Goal: Entertainment & Leisure: Consume media (video, audio)

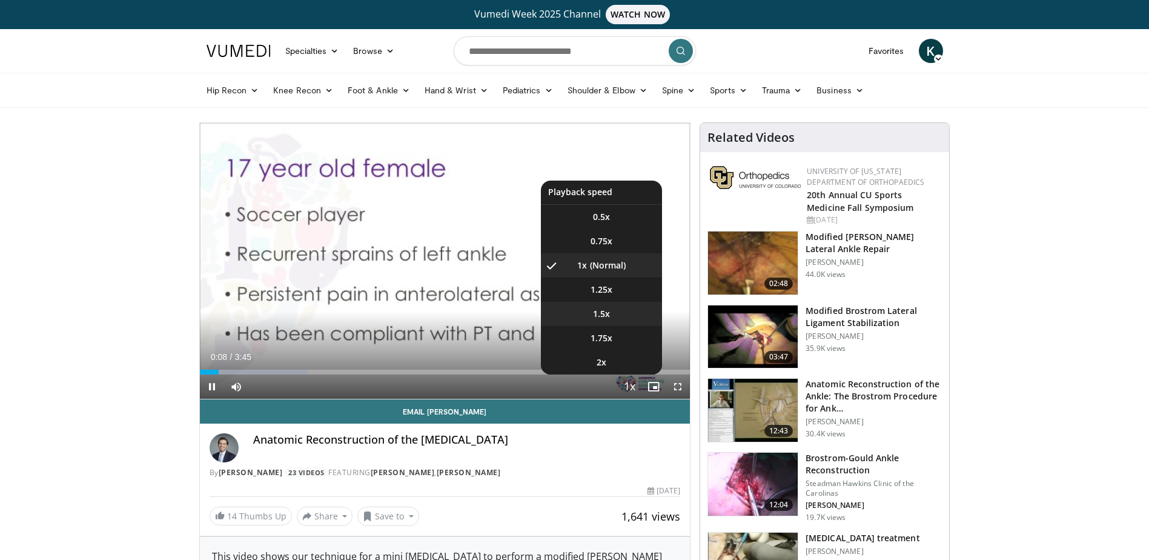
click at [606, 308] on span "1.5x" at bounding box center [601, 314] width 17 height 12
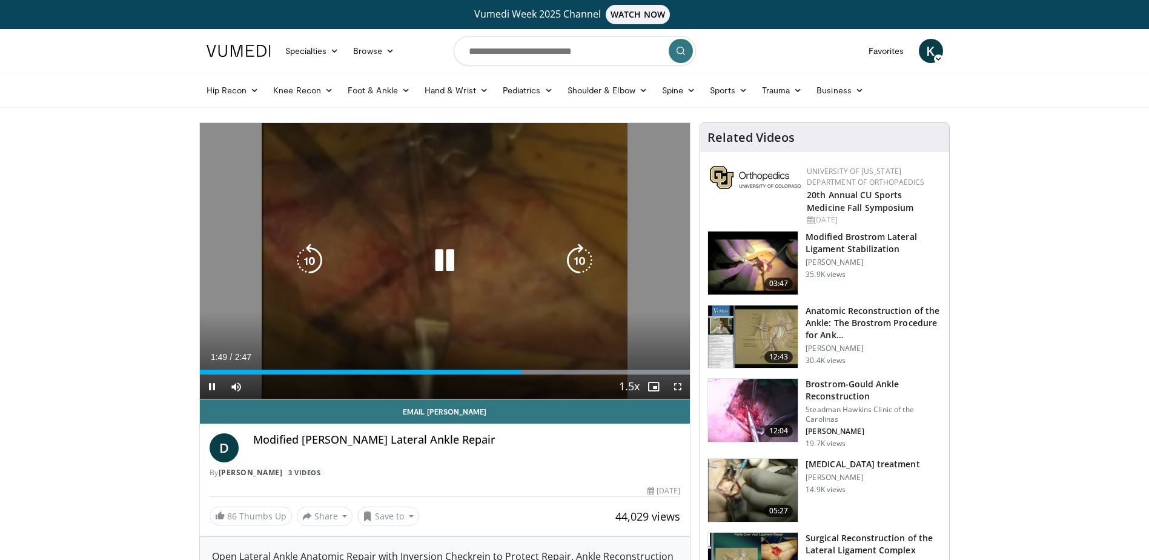
click at [445, 257] on icon "Video Player" at bounding box center [445, 260] width 34 height 34
click at [446, 250] on icon "Video Player" at bounding box center [445, 260] width 34 height 34
click at [446, 267] on icon "Video Player" at bounding box center [445, 260] width 34 height 34
